Goal: Information Seeking & Learning: Learn about a topic

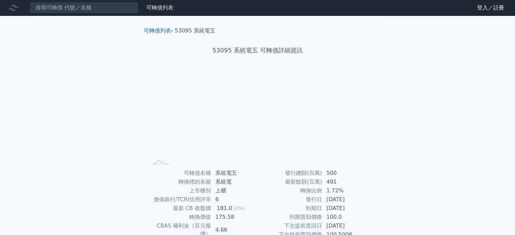
scroll to position [78, 0]
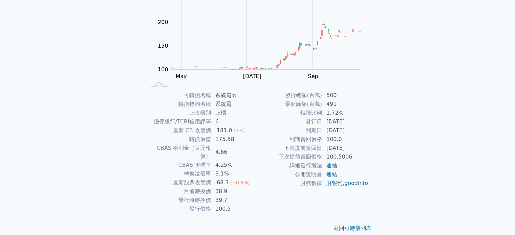
click at [333, 142] on td "100.0" at bounding box center [345, 139] width 46 height 9
click at [428, 144] on div "可轉債列表 財務數據 可轉債列表 財務數據 登入／註冊 登入／註冊 可轉債列表 › 53095 系統電五 53095 系統電五 可轉債詳細資訊 Zoom Ou…" at bounding box center [257, 83] width 515 height 322
click at [336, 117] on td "1.72%" at bounding box center [345, 113] width 46 height 9
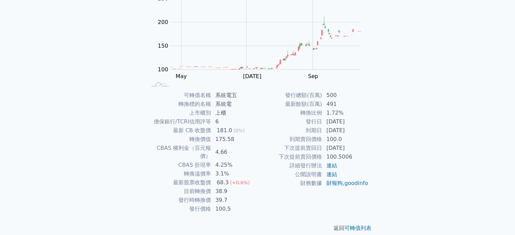
click at [222, 179] on div "68.3" at bounding box center [222, 183] width 15 height 8
click at [370, 161] on div "可轉債名稱 系統電五 轉換標的名稱 系統電 上市櫃別 上櫃 擔保銀行/TCRI信用評等 6 最新 CB 收盤價 181.0 (0%) 轉換價值 175.58 …" at bounding box center [258, 152] width 238 height 123
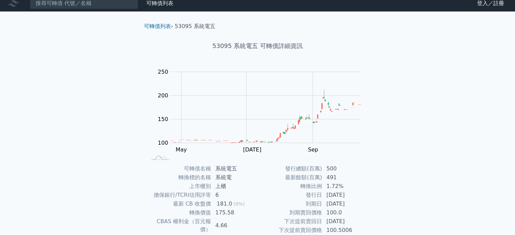
scroll to position [0, 0]
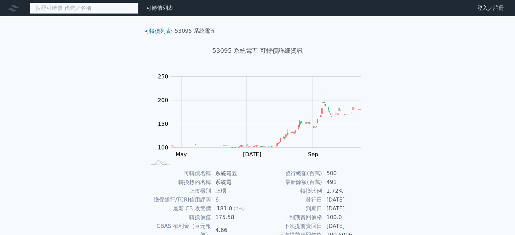
click at [61, 9] on input at bounding box center [84, 8] width 108 height 12
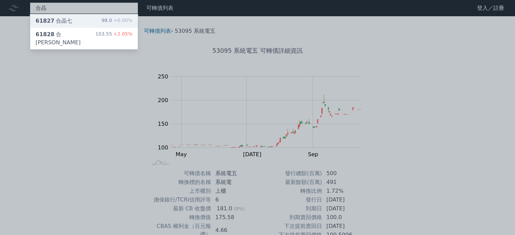
type input "合晶"
click at [62, 19] on div "61827 合晶七" at bounding box center [54, 21] width 37 height 8
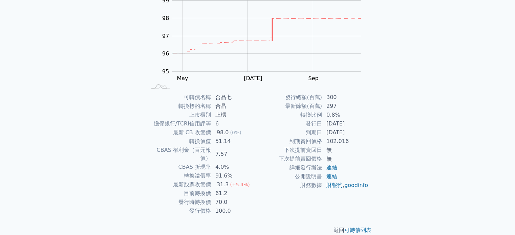
scroll to position [78, 0]
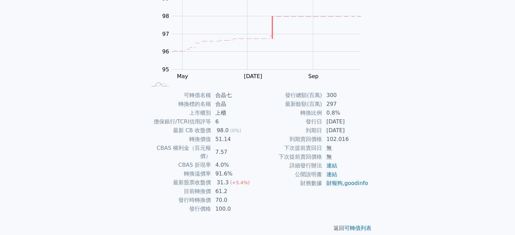
drag, startPoint x: 329, startPoint y: 131, endPoint x: 368, endPoint y: 131, distance: 39.0
click at [368, 131] on td "2026-07-27" at bounding box center [345, 130] width 46 height 9
click at [391, 135] on div "可轉債列表 財務數據 可轉債列表 財務數據 登入／註冊 登入／註冊 可轉債列表 › 61827 合晶七 61827 合晶七 可轉債詳細資訊 Zoom Out …" at bounding box center [257, 83] width 515 height 322
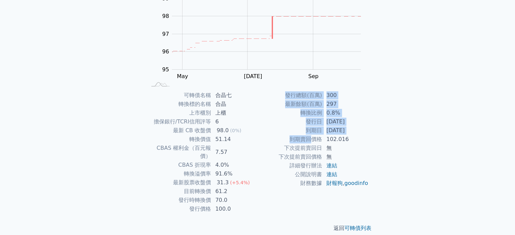
drag, startPoint x: 321, startPoint y: 139, endPoint x: 369, endPoint y: 138, distance: 47.4
click at [369, 138] on div "可轉債名稱 合晶七 轉換標的名稱 合晶 上市櫃別 上櫃 擔保銀行/TCRI信用評等 6 最新 CB 收盤價 98.0 (0%) 轉換價值 51.14 CBAS…" at bounding box center [258, 152] width 238 height 123
click at [374, 137] on div "可轉債名稱 合晶七 轉換標的名稱 合晶 上市櫃別 上櫃 擔保銀行/TCRI信用評等 6 最新 CB 收盤價 98.0 (0%) 轉換價值 51.14 CBAS…" at bounding box center [258, 152] width 238 height 123
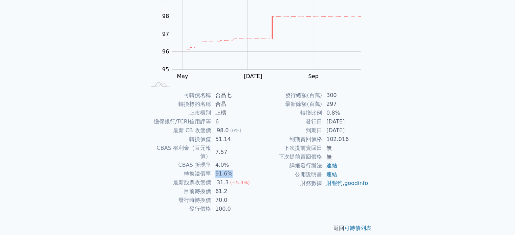
drag, startPoint x: 215, startPoint y: 166, endPoint x: 234, endPoint y: 165, distance: 19.0
click at [234, 170] on td "91.6%" at bounding box center [234, 174] width 46 height 9
click at [239, 170] on td "91.6%" at bounding box center [234, 174] width 46 height 9
drag, startPoint x: 217, startPoint y: 185, endPoint x: 232, endPoint y: 184, distance: 15.3
click at [232, 187] on td "61.2" at bounding box center [234, 191] width 46 height 9
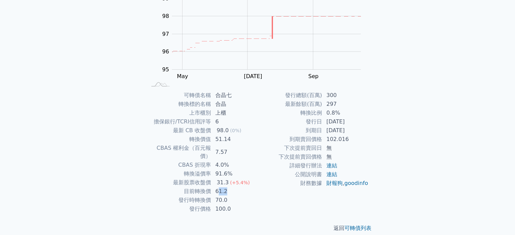
click at [240, 187] on td "61.2" at bounding box center [234, 191] width 46 height 9
click at [371, 143] on div "可轉債名稱 合晶七 轉換標的名稱 合晶 上市櫃別 上櫃 擔保銀行/TCRI信用評等 6 最新 CB 收盤價 98.0 (0%) 轉換價值 51.14 CBAS…" at bounding box center [258, 152] width 238 height 123
click at [409, 171] on div "可轉債列表 財務數據 可轉債列表 財務數據 登入／註冊 登入／註冊 可轉債列表 › 61827 合晶七 61827 合晶七 可轉債詳細資訊 Zoom Out …" at bounding box center [257, 83] width 515 height 322
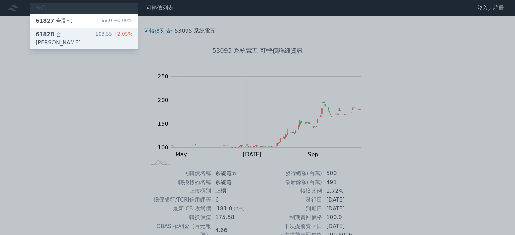
click at [60, 36] on div "61828 合[PERSON_NAME]" at bounding box center [66, 38] width 60 height 16
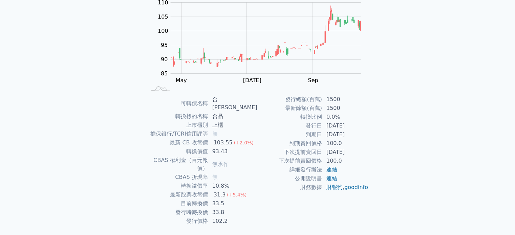
scroll to position [78, 0]
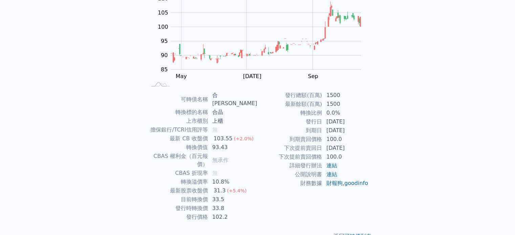
click at [335, 92] on td "1500" at bounding box center [345, 95] width 46 height 9
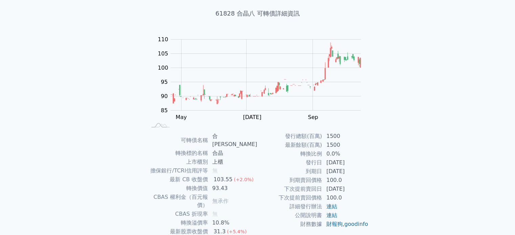
scroll to position [78, 0]
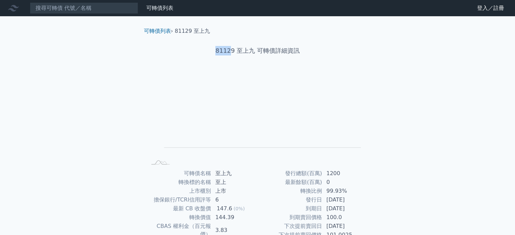
drag, startPoint x: 230, startPoint y: 51, endPoint x: 213, endPoint y: 48, distance: 17.9
click at [213, 48] on h1 "81129 至上九 可轉債詳細資訊" at bounding box center [258, 50] width 238 height 9
copy h1 "8112"
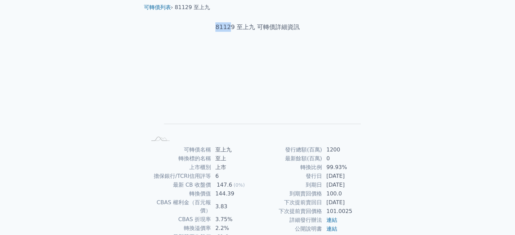
scroll to position [68, 0]
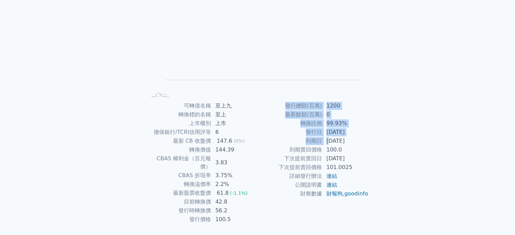
drag, startPoint x: 331, startPoint y: 141, endPoint x: 370, endPoint y: 144, distance: 38.7
click at [370, 144] on div "可轉債名稱 至上九 轉換標的名稱 至上 上市櫃別 上市 擔保銀行/TCRI信用評等 6 最新 CB 收盤價 147.6 (0%) 轉換價值 144.39 CB…" at bounding box center [258, 163] width 238 height 123
click at [372, 144] on div "可轉債名稱 至上九 轉換標的名稱 至上 上市櫃別 上市 擔保銀行/TCRI信用評等 6 最新 CB 收盤價 147.6 (0%) 轉換價值 144.39 CB…" at bounding box center [258, 163] width 238 height 123
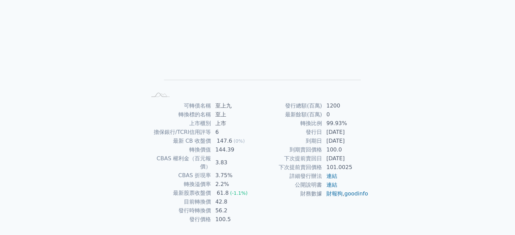
drag, startPoint x: 324, startPoint y: 138, endPoint x: 359, endPoint y: 138, distance: 35.2
click at [359, 138] on td "2025-03-10" at bounding box center [345, 141] width 46 height 9
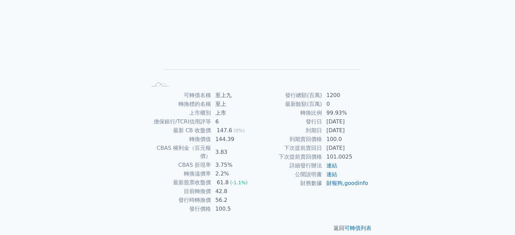
click at [364, 123] on td "2022-03-10" at bounding box center [345, 122] width 46 height 9
click at [433, 82] on div "可轉債列表 財務數據 可轉債列表 財務數據 登入／註冊 登入／註冊 可轉債列表 › 81129 至上九 81129 至上九 可轉債詳細資訊 Zoom Out …" at bounding box center [257, 83] width 515 height 322
click at [430, 162] on div "可轉債列表 財務數據 可轉債列表 財務數據 登入／註冊 登入／註冊 可轉債列表 › 81129 至上九 81129 至上九 可轉債詳細資訊 Zoom Out …" at bounding box center [257, 83] width 515 height 322
click at [426, 136] on div "可轉債列表 財務數據 可轉債列表 財務數據 登入／註冊 登入／註冊 可轉債列表 › 81129 至上九 81129 至上九 可轉債詳細資訊 Zoom Out …" at bounding box center [257, 83] width 515 height 322
click at [374, 140] on div "可轉債名稱 至上九 轉換標的名稱 至上 上市櫃別 上市 擔保銀行/TCRI信用評等 6 最新 CB 收盤價 147.6 (0%) 轉換價值 144.39 CB…" at bounding box center [258, 152] width 238 height 123
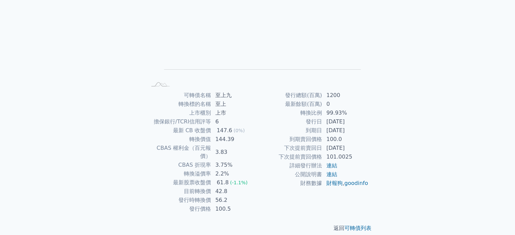
click at [397, 92] on div "可轉債列表 財務數據 可轉債列表 財務數據 登入／註冊 登入／註冊 可轉債列表 › 81129 至上九 81129 至上九 可轉債詳細資訊 Zoom Out …" at bounding box center [257, 83] width 515 height 322
